Goal: Information Seeking & Learning: Find specific fact

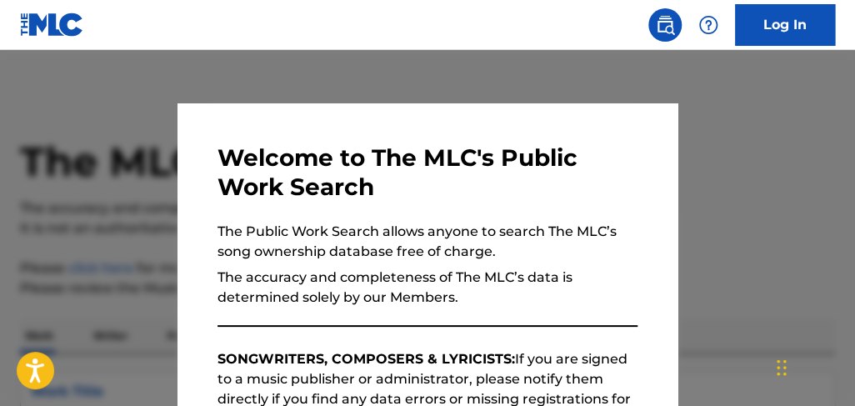
drag, startPoint x: 793, startPoint y: 156, endPoint x: 779, endPoint y: 162, distance: 15.7
click at [792, 156] on div at bounding box center [427, 253] width 855 height 406
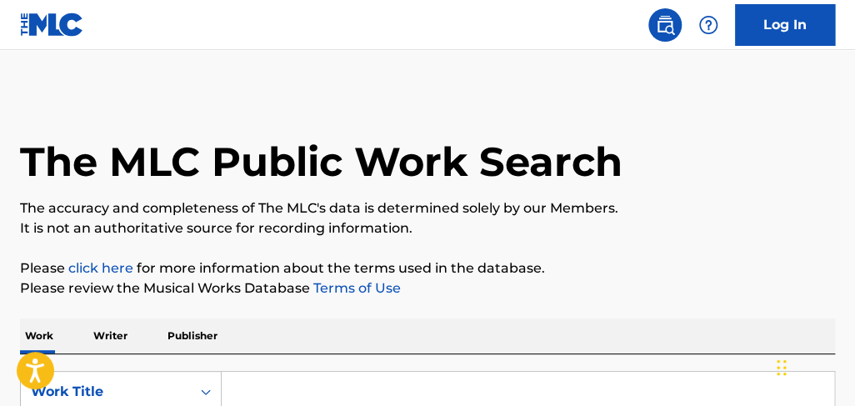
drag, startPoint x: 422, startPoint y: 391, endPoint x: 451, endPoint y: 382, distance: 30.6
click at [420, 389] on input "Search Form" at bounding box center [528, 392] width 612 height 40
type input "NO ES NADA SERIO"
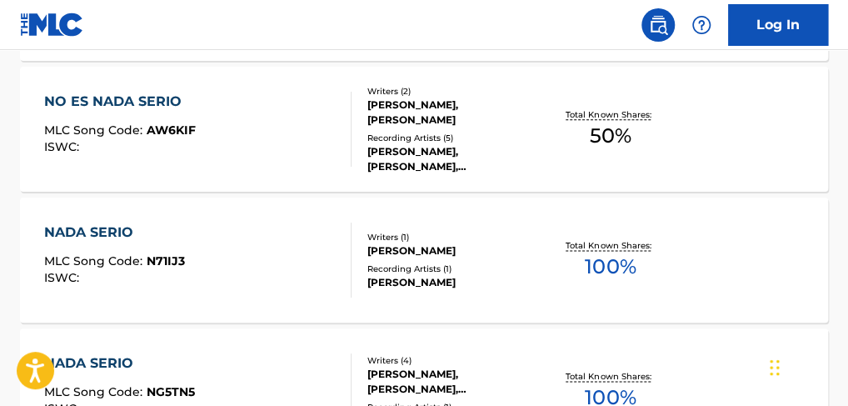
scroll to position [659, 0]
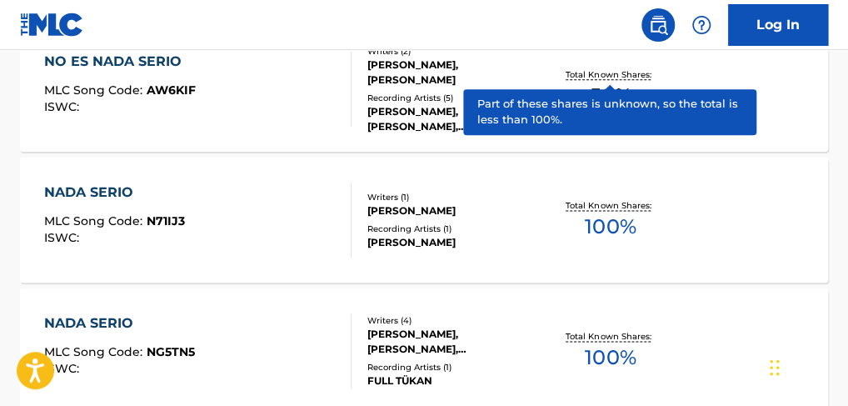
click at [635, 81] on p "Total Known Shares:" at bounding box center [610, 74] width 89 height 12
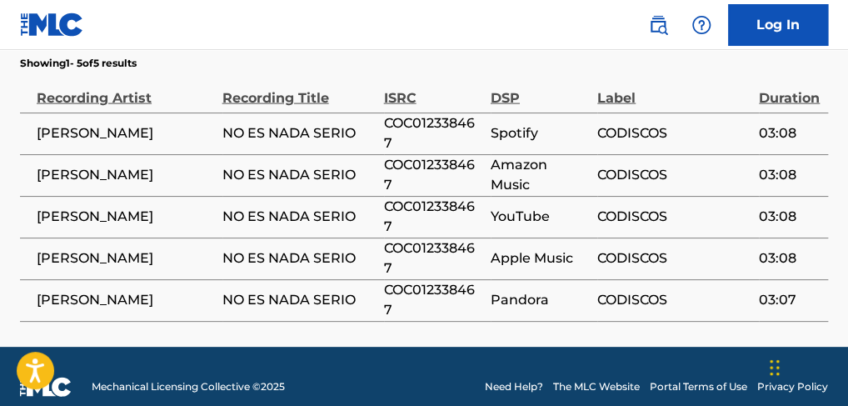
scroll to position [1163, 0]
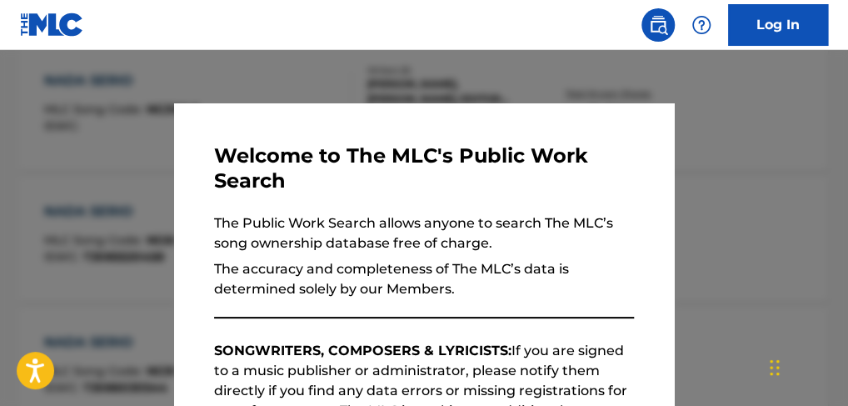
scroll to position [702, 0]
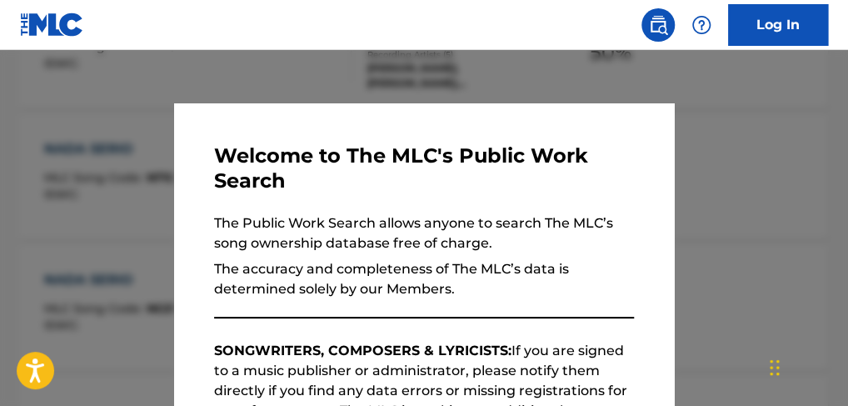
drag, startPoint x: 421, startPoint y: 66, endPoint x: 432, endPoint y: 70, distance: 11.6
click at [422, 67] on div at bounding box center [424, 253] width 848 height 406
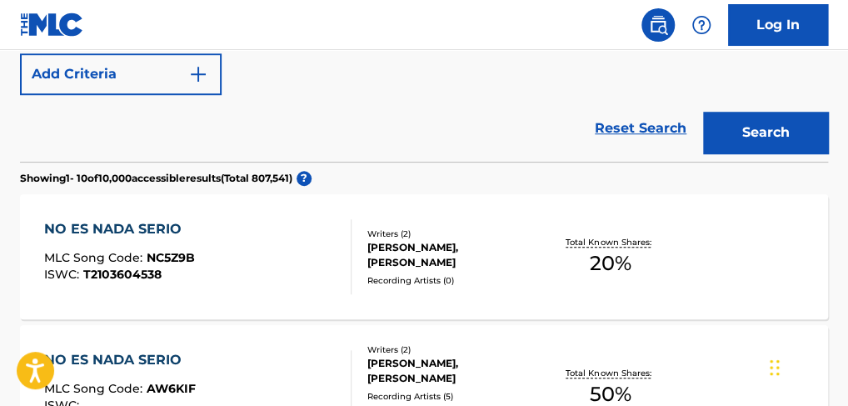
scroll to position [365, 0]
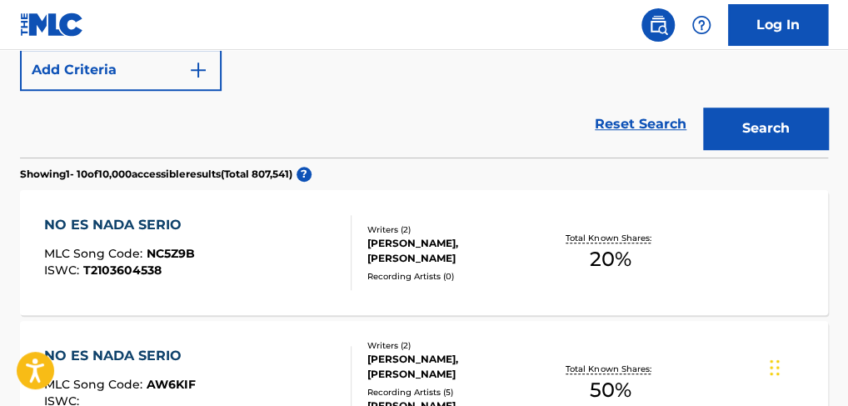
click at [202, 80] on img "Search Form" at bounding box center [198, 70] width 20 height 20
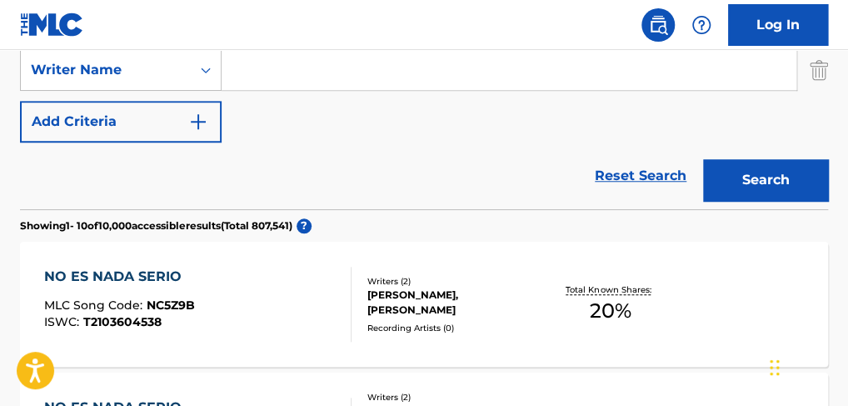
click at [321, 80] on input "Search Form" at bounding box center [509, 70] width 575 height 40
type input "U"
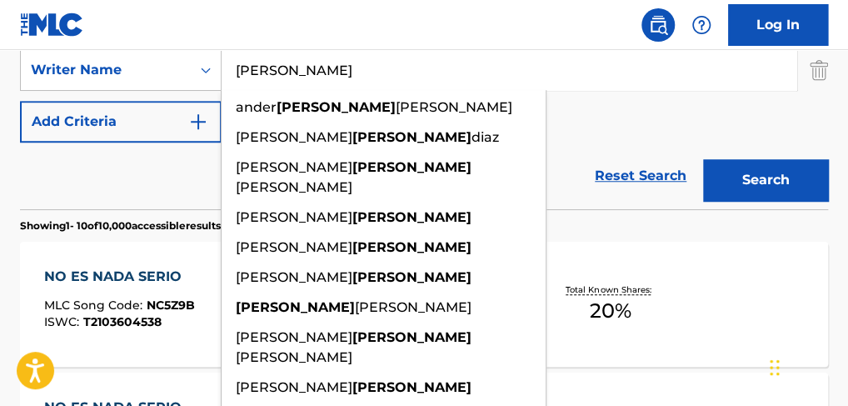
type input "MURILLO"
click at [703, 159] on button "Search" at bounding box center [765, 180] width 125 height 42
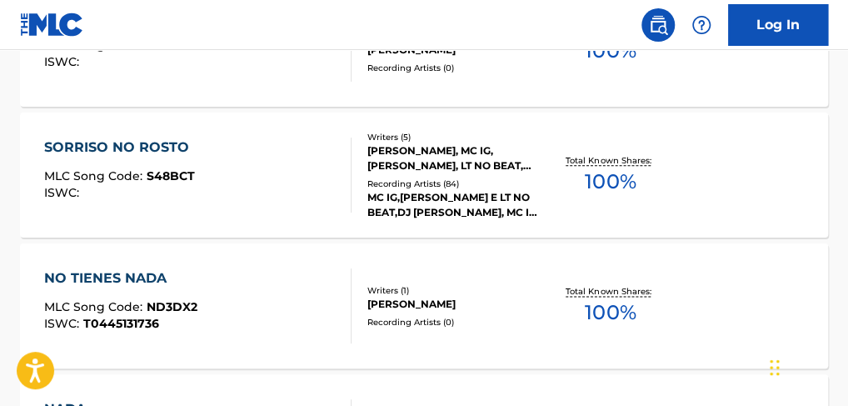
scroll to position [113, 0]
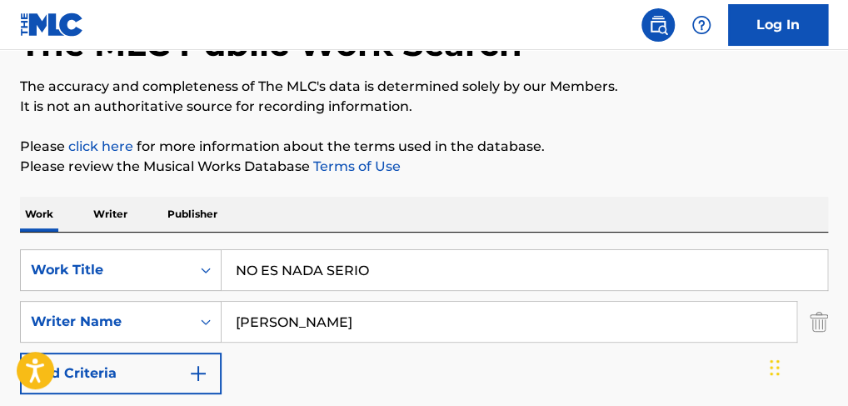
drag, startPoint x: 286, startPoint y: 279, endPoint x: -20, endPoint y: 157, distance: 329.1
click at [0, 157] on html "Accessibility Screen-Reader Guide, Feedback, and Issue Reporting | New window L…" at bounding box center [424, 90] width 848 height 406
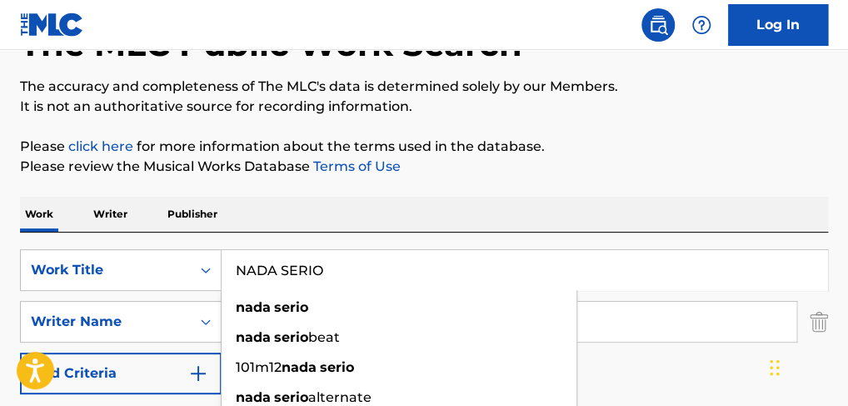
type input "NADA SERIO"
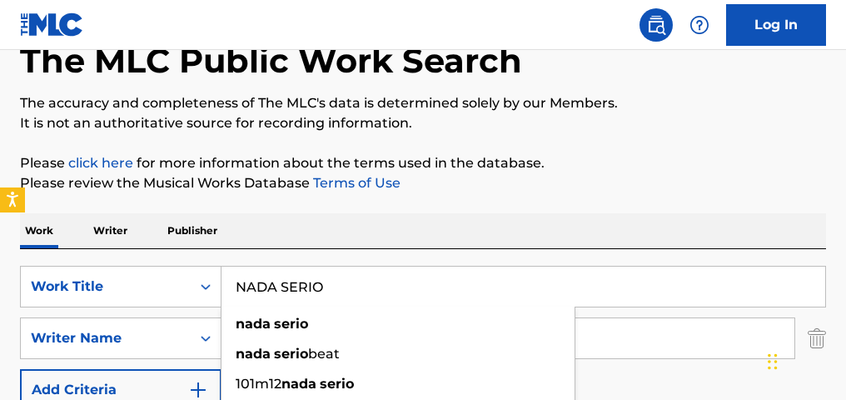
scroll to position [117, 0]
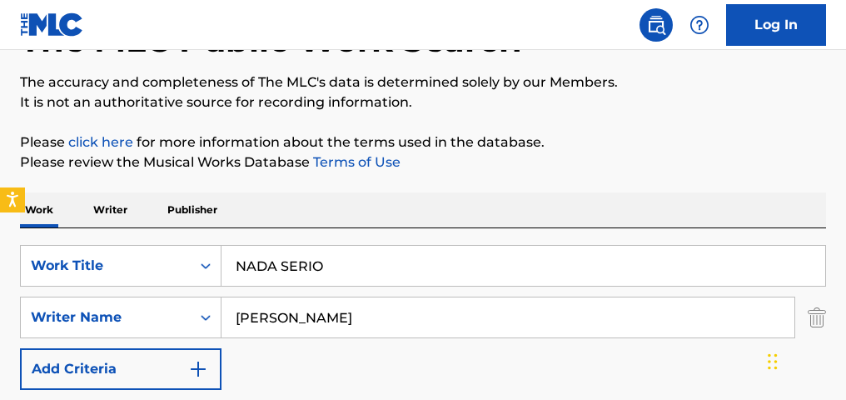
click at [115, 208] on p "Writer" at bounding box center [110, 209] width 44 height 35
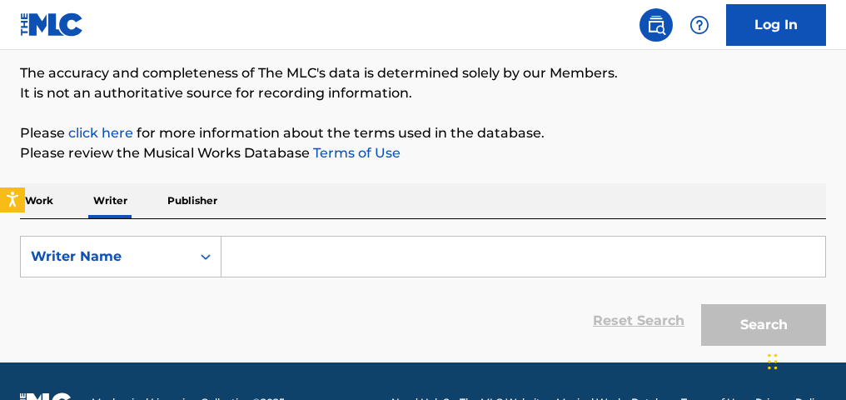
scroll to position [137, 0]
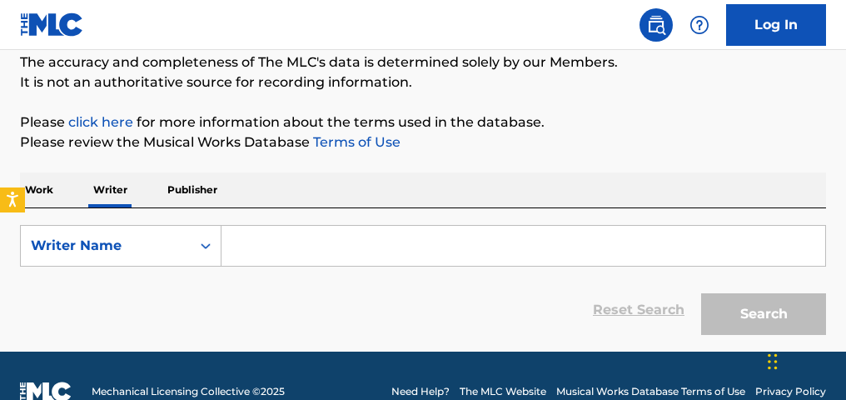
click at [460, 244] on input "Search Form" at bounding box center [524, 246] width 604 height 40
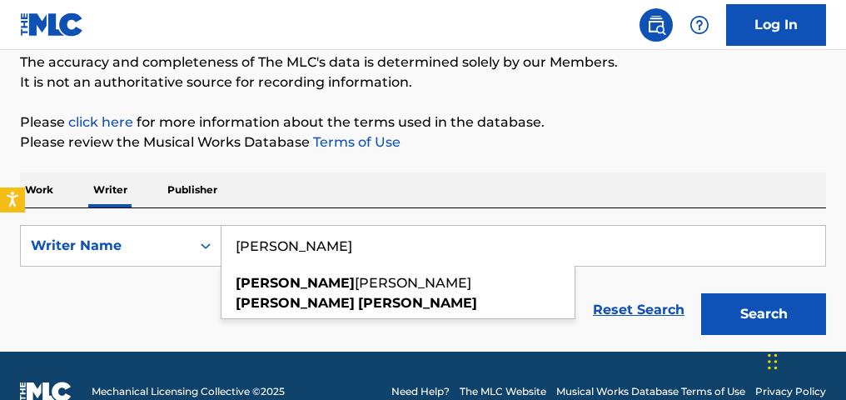
type input "[PERSON_NAME] [PERSON_NAME]"
click at [701, 293] on button "Search" at bounding box center [763, 314] width 125 height 42
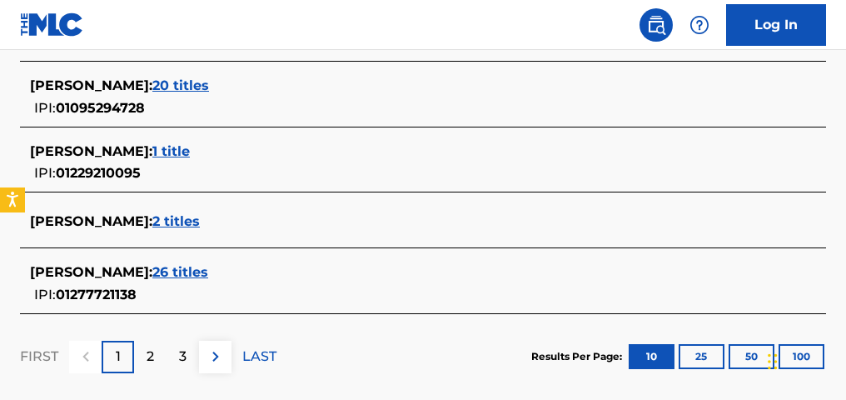
scroll to position [779, 0]
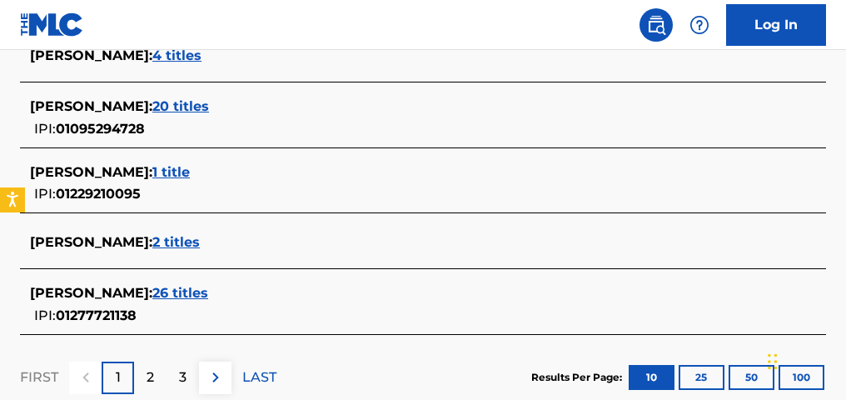
click at [200, 235] on span "2 titles" at bounding box center [175, 242] width 47 height 16
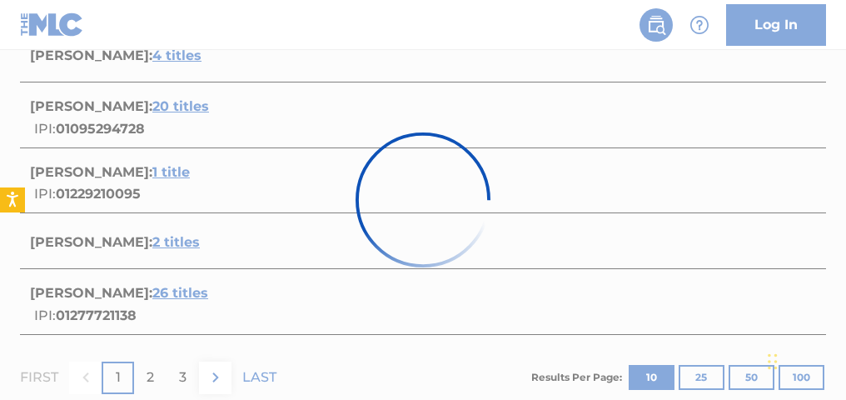
scroll to position [577, 0]
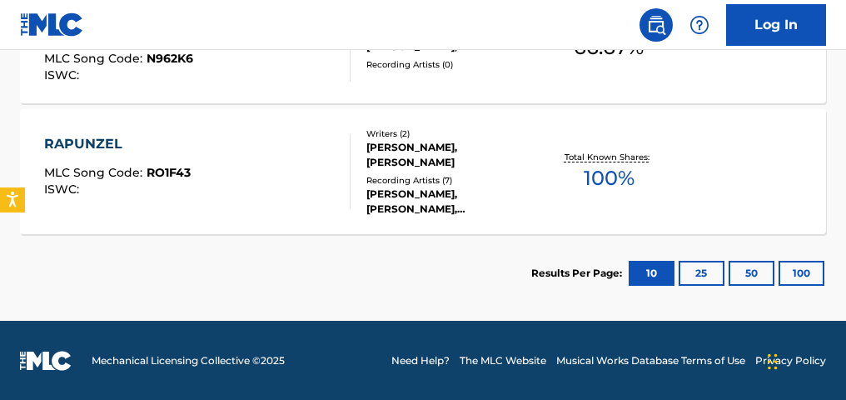
drag, startPoint x: 846, startPoint y: 257, endPoint x: 846, endPoint y: 240, distance: 16.7
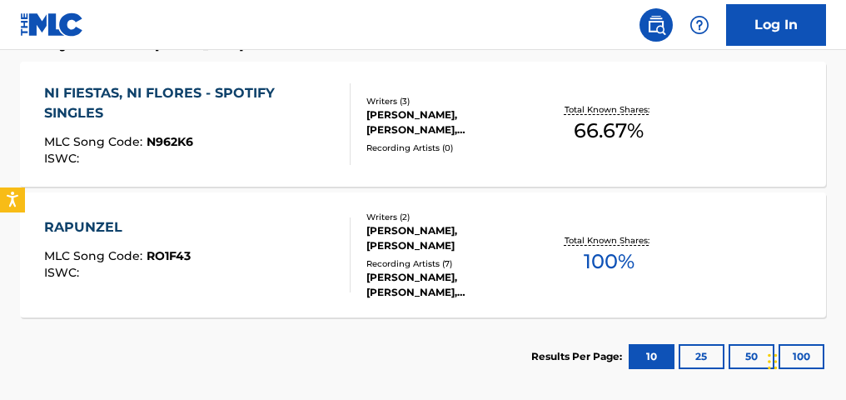
scroll to position [488, 0]
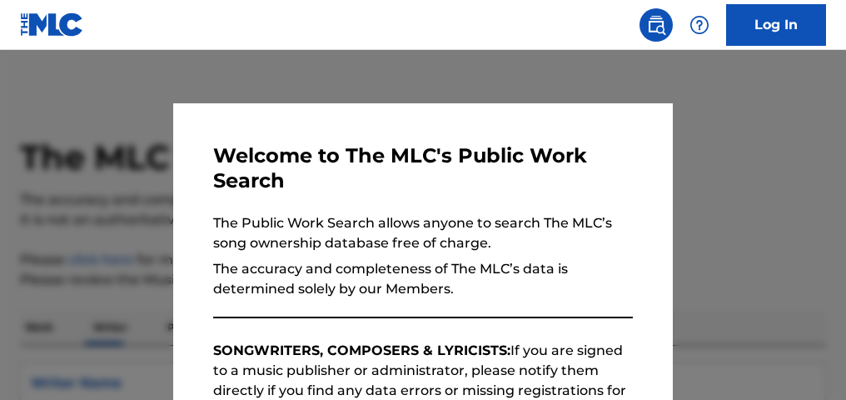
click at [742, 87] on div at bounding box center [423, 250] width 846 height 400
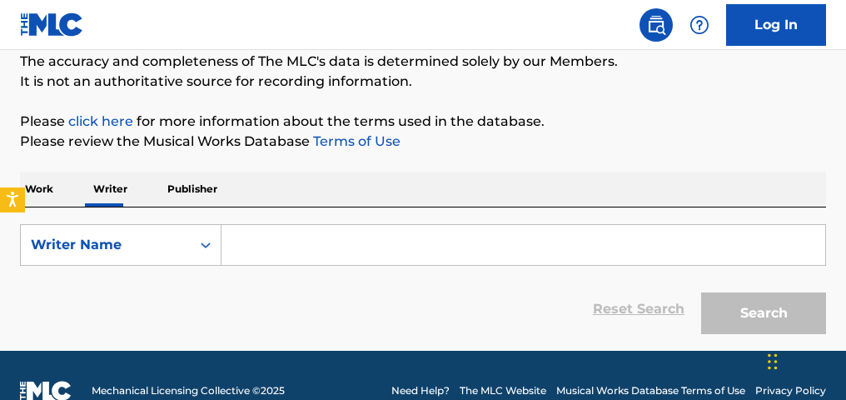
scroll to position [142, 0]
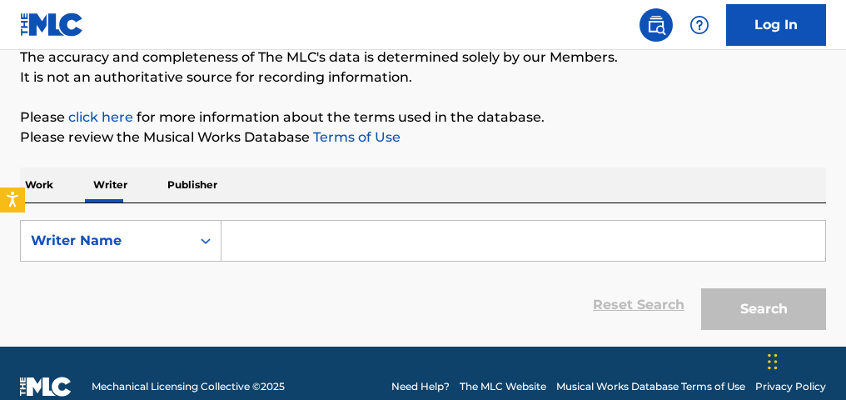
click at [33, 179] on p "Work" at bounding box center [39, 184] width 38 height 35
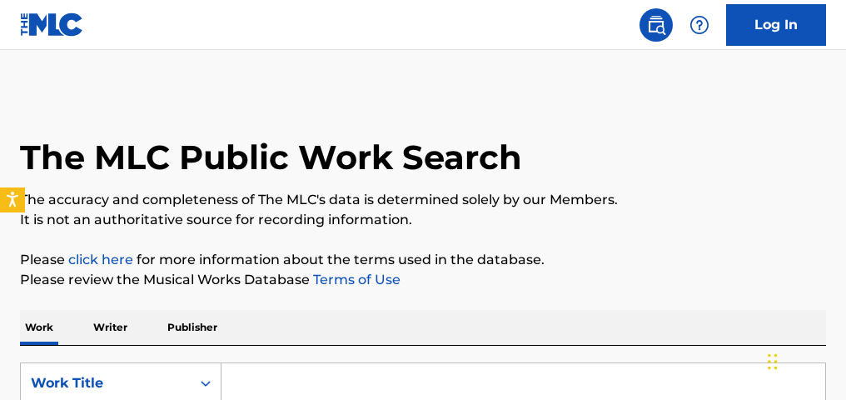
drag, startPoint x: 291, startPoint y: 383, endPoint x: 281, endPoint y: 369, distance: 17.3
click at [285, 377] on input "Search Form" at bounding box center [524, 383] width 604 height 40
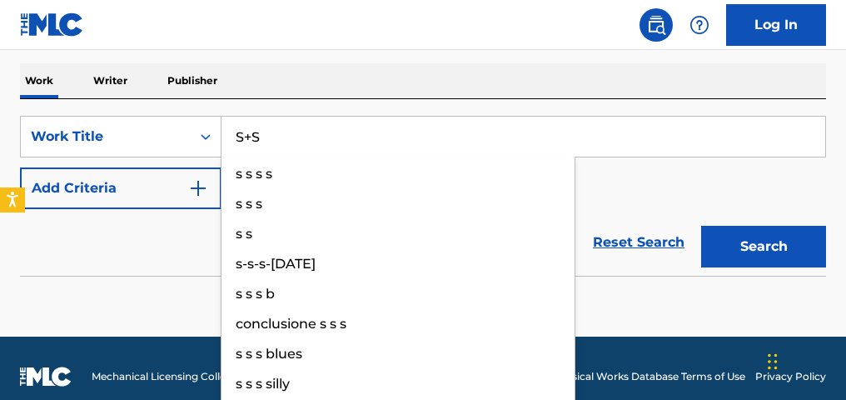
scroll to position [236, 0]
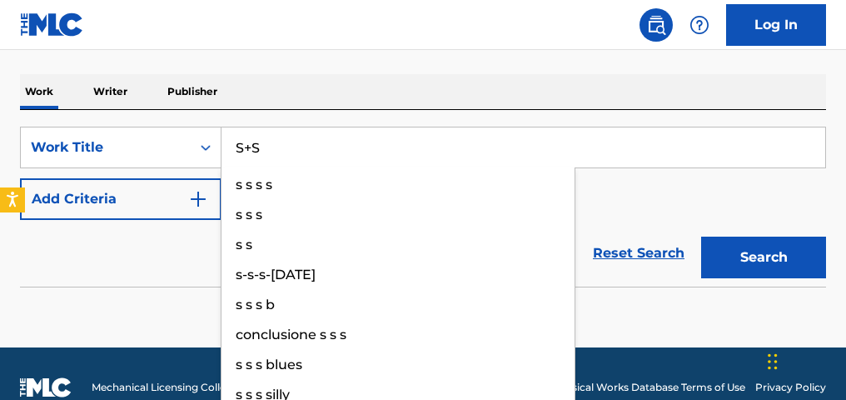
click at [572, 146] on input "S+S" at bounding box center [524, 147] width 604 height 40
type input "S+S"
click at [341, 91] on div "Work Writer Publisher" at bounding box center [423, 91] width 806 height 35
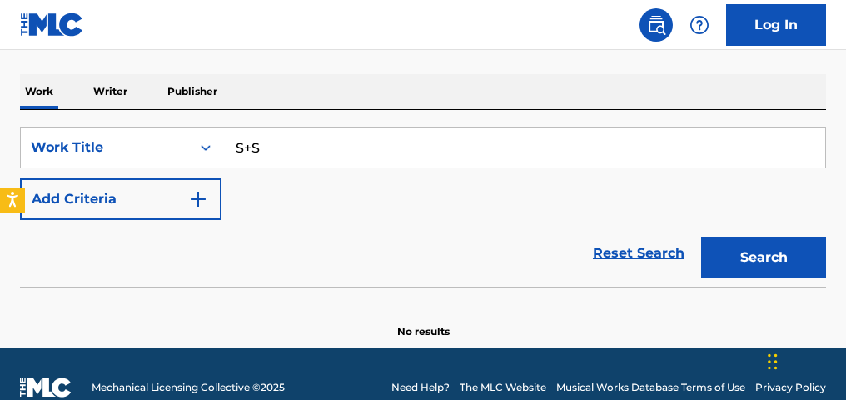
click at [207, 202] on img "Search Form" at bounding box center [198, 199] width 20 height 20
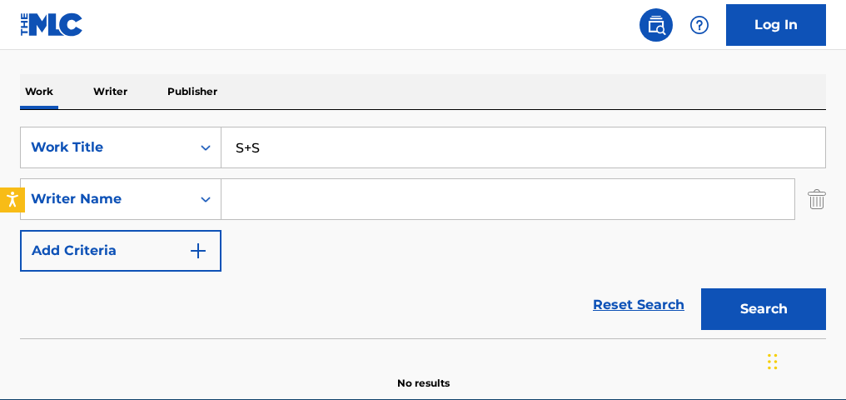
click at [270, 212] on input "Search Form" at bounding box center [508, 199] width 573 height 40
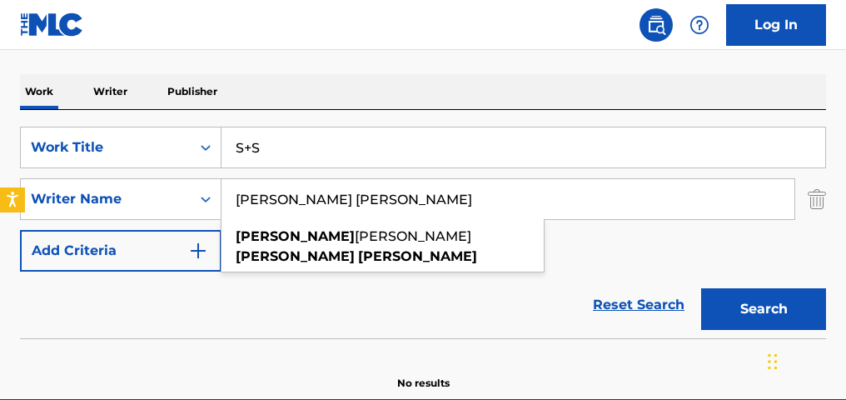
type input "[PERSON_NAME] [PERSON_NAME]"
click at [701, 288] on button "Search" at bounding box center [763, 309] width 125 height 42
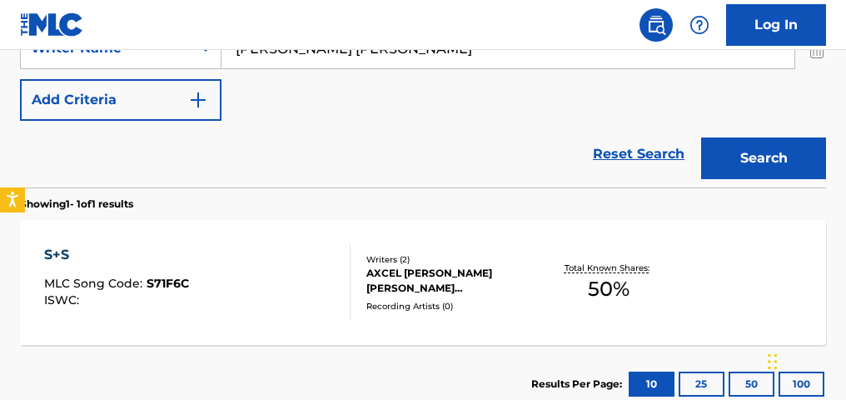
scroll to position [391, 0]
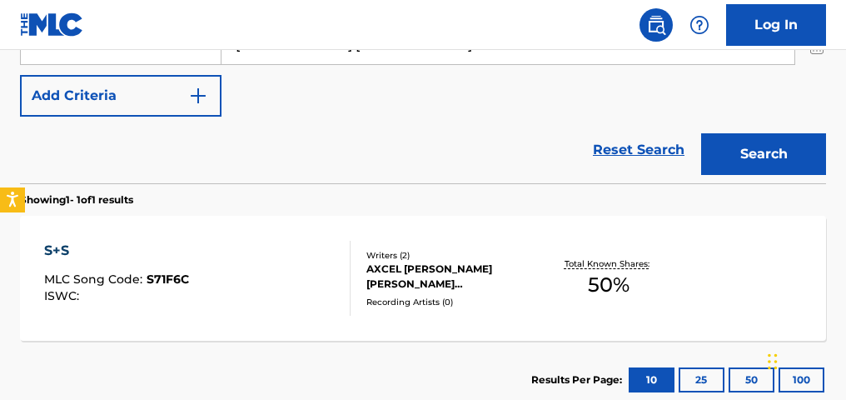
click at [638, 278] on div "Total Known Shares: 50 %" at bounding box center [609, 278] width 134 height 51
